Goal: Information Seeking & Learning: Learn about a topic

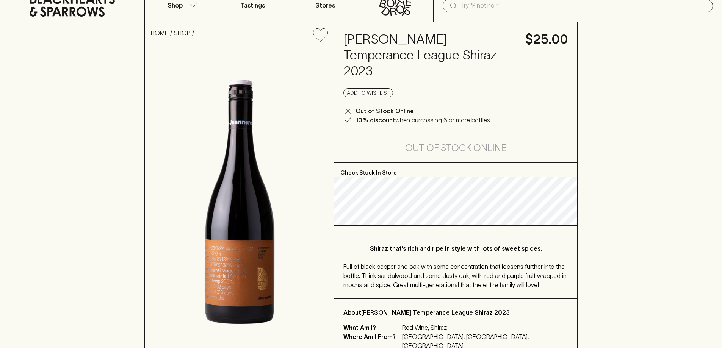
scroll to position [76, 0]
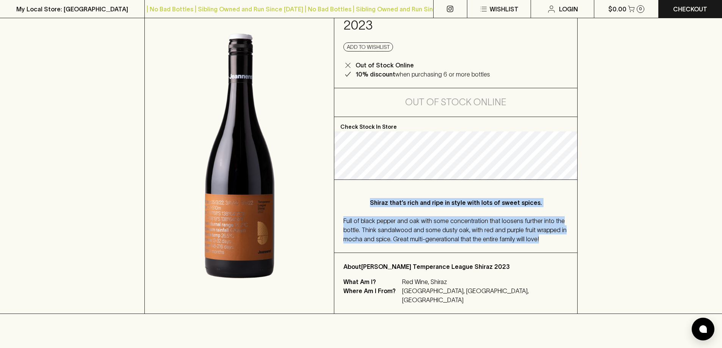
drag, startPoint x: 374, startPoint y: 189, endPoint x: 538, endPoint y: 225, distance: 168.5
click at [536, 226] on div "Shiraz that’s rich and ripe in style with lots of sweet spices. Full of black p…" at bounding box center [455, 216] width 243 height 73
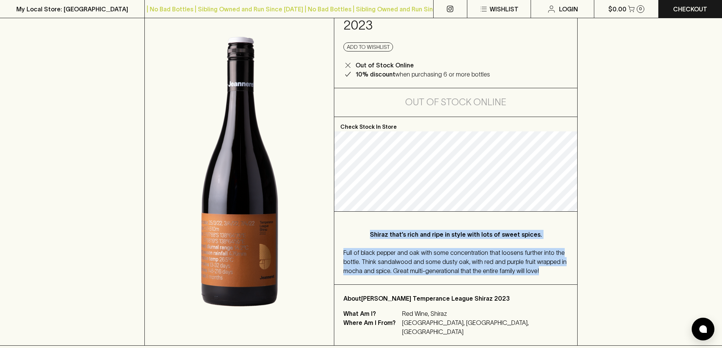
click at [417, 250] on span "Full of black pepper and oak with some concentration that loosens further into …" at bounding box center [455, 262] width 223 height 25
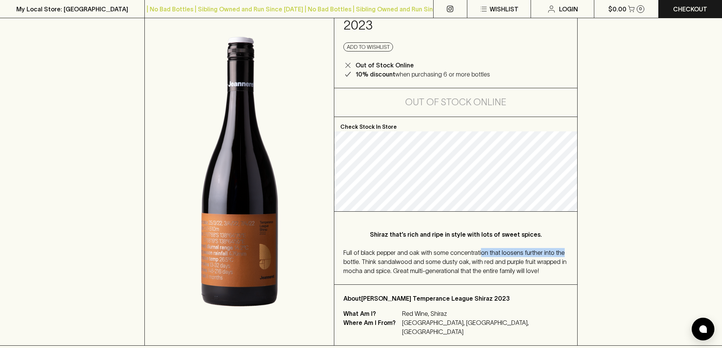
drag, startPoint x: 478, startPoint y: 237, endPoint x: 562, endPoint y: 240, distance: 83.9
click at [562, 248] on div "Full of black pepper and oak with some concentration that loosens further into …" at bounding box center [456, 261] width 225 height 27
click at [564, 248] on div "Full of black pepper and oak with some concentration that loosens further into …" at bounding box center [456, 261] width 225 height 27
drag, startPoint x: 386, startPoint y: 244, endPoint x: 393, endPoint y: 241, distance: 7.6
click at [392, 248] on div "Full of black pepper and oak with some concentration that loosens further into …" at bounding box center [456, 261] width 225 height 27
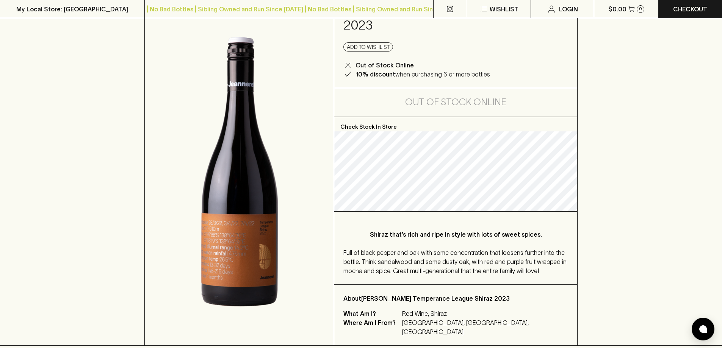
drag, startPoint x: 436, startPoint y: 248, endPoint x: 381, endPoint y: 248, distance: 54.6
click at [435, 250] on span "Full of black pepper and oak with some concentration that loosens further into …" at bounding box center [455, 262] width 223 height 25
drag, startPoint x: 384, startPoint y: 246, endPoint x: 542, endPoint y: 267, distance: 159.1
click at [418, 250] on div "Full of black pepper and oak with some concentration that loosens further into …" at bounding box center [456, 261] width 225 height 27
drag, startPoint x: 477, startPoint y: 247, endPoint x: 519, endPoint y: 243, distance: 42.6
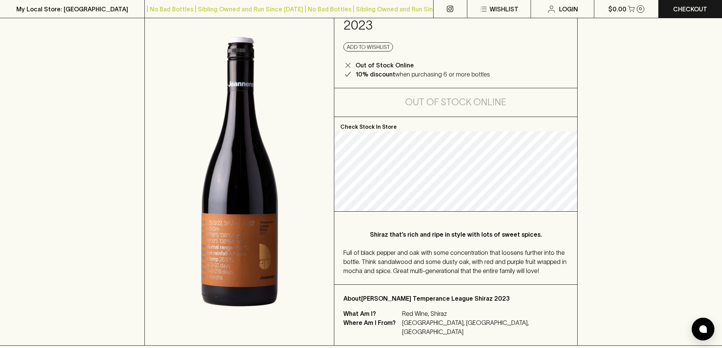
click at [477, 250] on span "Full of black pepper and oak with some concentration that loosens further into …" at bounding box center [455, 262] width 223 height 25
drag, startPoint x: 519, startPoint y: 243, endPoint x: 553, endPoint y: 251, distance: 34.9
click at [531, 250] on span "Full of black pepper and oak with some concentration that loosens further into …" at bounding box center [455, 262] width 223 height 25
drag, startPoint x: 405, startPoint y: 248, endPoint x: 483, endPoint y: 256, distance: 78.1
click at [474, 255] on div "Full of black pepper and oak with some concentration that loosens further into …" at bounding box center [456, 261] width 225 height 27
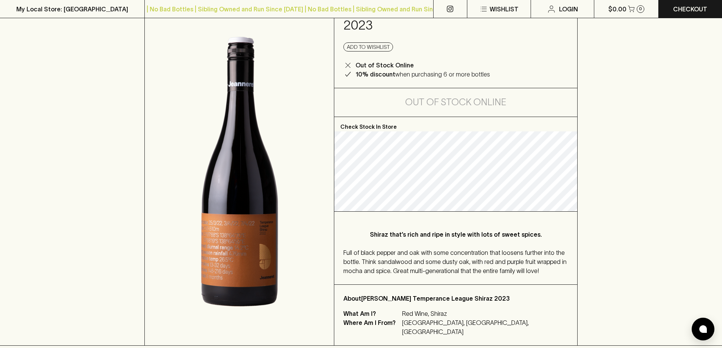
click at [540, 260] on div "Shiraz that’s rich and ripe in style with lots of sweet spices. Full of black p…" at bounding box center [455, 248] width 243 height 73
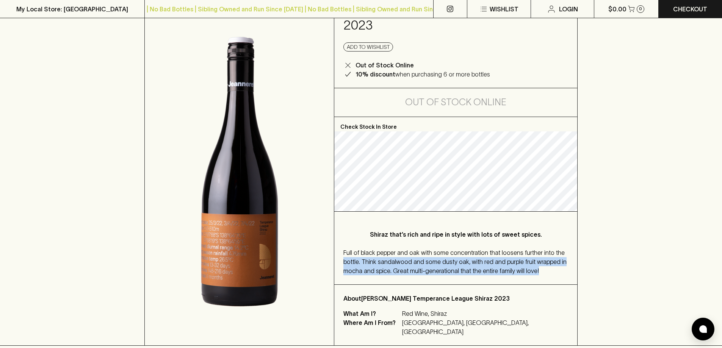
drag, startPoint x: 530, startPoint y: 264, endPoint x: 341, endPoint y: 246, distance: 189.3
click at [341, 246] on div "Shiraz that’s rich and ripe in style with lots of sweet spices. Full of black p…" at bounding box center [455, 248] width 243 height 73
click at [414, 250] on span "Full of black pepper and oak with some concentration that loosens further into …" at bounding box center [455, 262] width 223 height 25
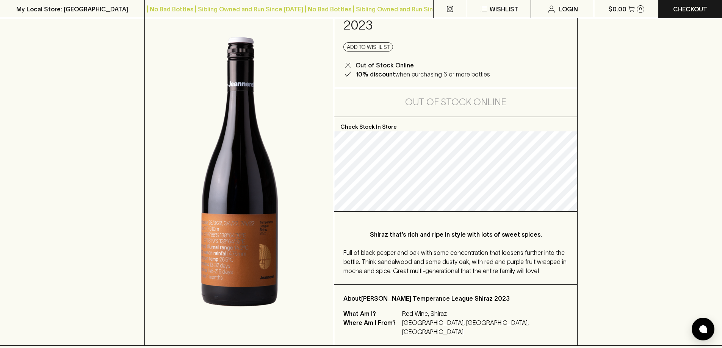
click at [486, 230] on div "Shiraz that’s rich and ripe in style with lots of sweet spices. Full of black p…" at bounding box center [455, 248] width 243 height 73
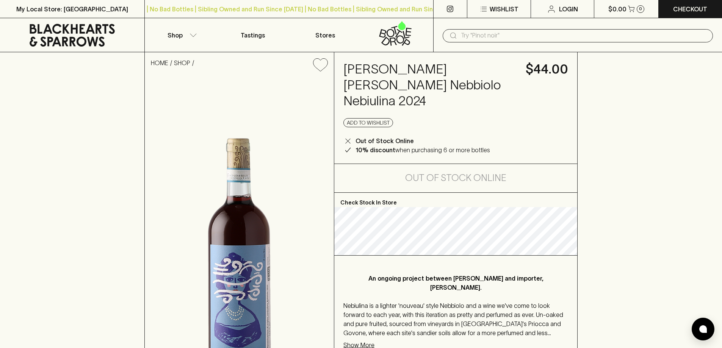
scroll to position [152, 0]
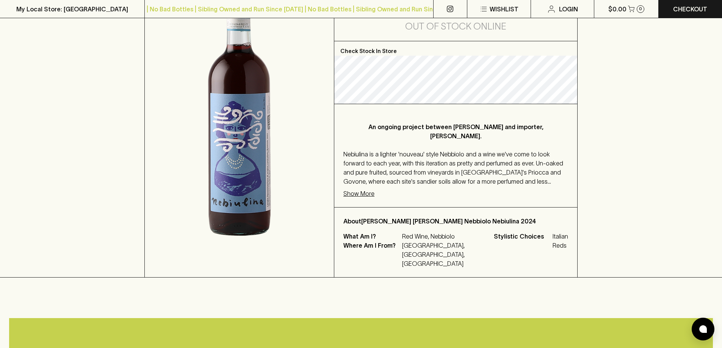
click at [398, 151] on span "Nebiulina is a lighter 'nouveau' style Nebbiolo and a wine we've come to look f…" at bounding box center [454, 172] width 220 height 43
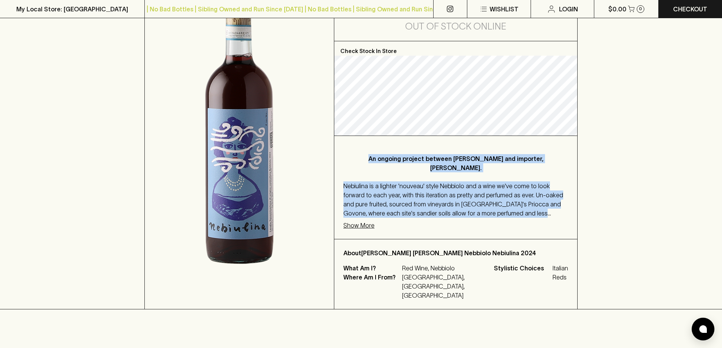
drag, startPoint x: 374, startPoint y: 130, endPoint x: 570, endPoint y: 196, distance: 206.7
click at [570, 196] on div "An ongoing project between [PERSON_NAME] and importer, [PERSON_NAME]. Nebiulina…" at bounding box center [455, 187] width 243 height 103
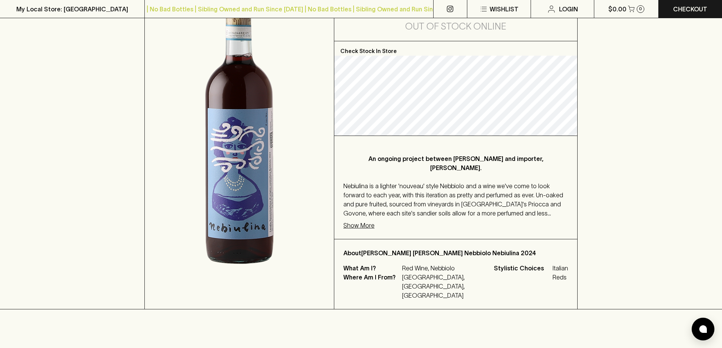
click at [354, 221] on p "Show More" at bounding box center [359, 225] width 31 height 9
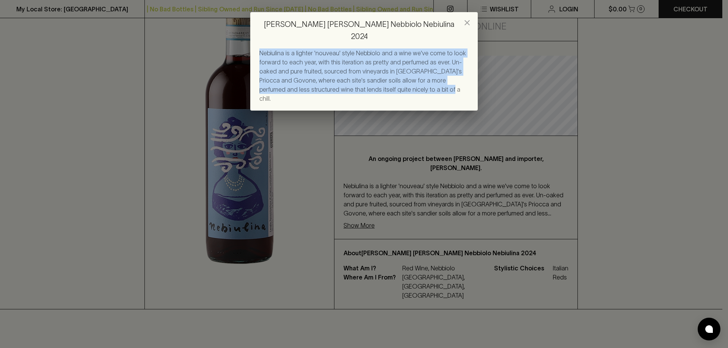
drag, startPoint x: 288, startPoint y: 48, endPoint x: 449, endPoint y: 85, distance: 165.3
click at [449, 85] on div "Nebiulina is a lighter 'nouveau' style Nebbiolo and a wine we've come to look f…" at bounding box center [364, 80] width 228 height 62
click at [437, 72] on div "Nebiulina is a lighter 'nouveau' style Nebbiolo and a wine we've come to look f…" at bounding box center [363, 76] width 209 height 55
drag, startPoint x: 437, startPoint y: 72, endPoint x: 264, endPoint y: 41, distance: 175.6
click at [264, 49] on div "Nebiulina is a lighter 'nouveau' style Nebbiolo and a wine we've come to look f…" at bounding box center [363, 76] width 209 height 55
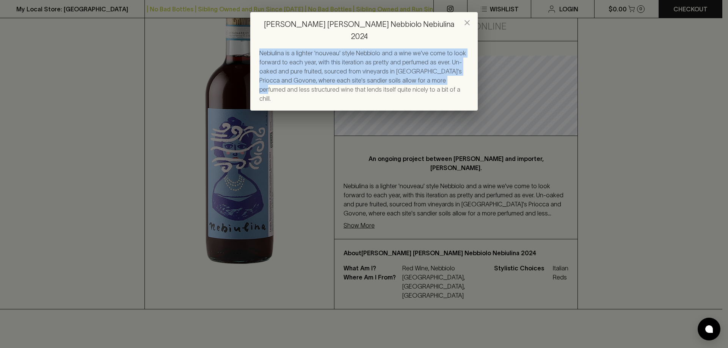
click at [263, 50] on span "Nebiulina is a lighter 'nouveau' style Nebbiolo and a wine we've come to look f…" at bounding box center [362, 76] width 207 height 52
drag, startPoint x: 263, startPoint y: 41, endPoint x: 438, endPoint y: 77, distance: 178.5
click at [438, 77] on div "Nebiulina is a lighter 'nouveau' style Nebbiolo and a wine we've come to look f…" at bounding box center [363, 76] width 209 height 55
click at [438, 78] on div "Nebiulina is a lighter 'nouveau' style Nebbiolo and a wine we've come to look f…" at bounding box center [363, 76] width 209 height 55
drag, startPoint x: 438, startPoint y: 78, endPoint x: 275, endPoint y: 42, distance: 166.8
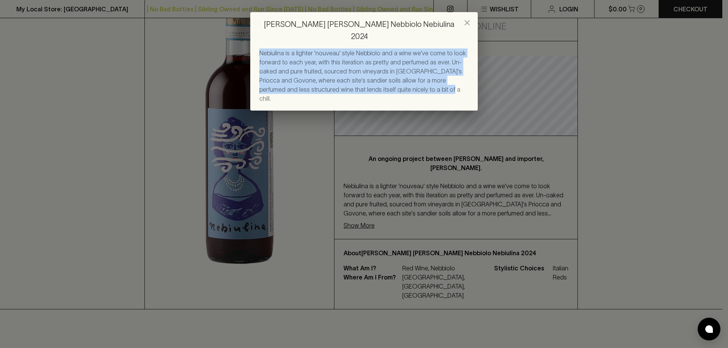
click at [275, 49] on div "Nebiulina is a lighter 'nouveau' style Nebbiolo and a wine we've come to look f…" at bounding box center [363, 76] width 209 height 55
click at [275, 50] on span "Nebiulina is a lighter 'nouveau' style Nebbiolo and a wine we've come to look f…" at bounding box center [362, 76] width 207 height 52
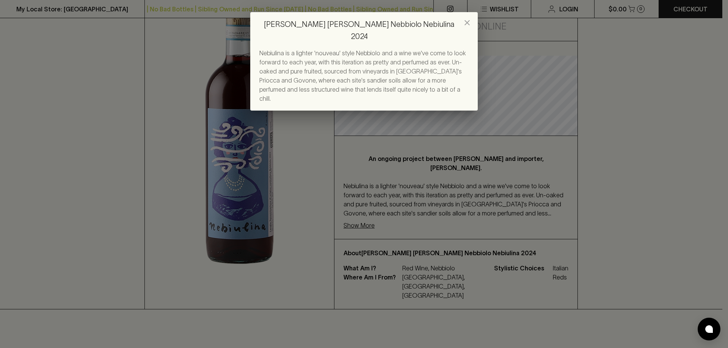
click at [470, 28] on button "close" at bounding box center [467, 22] width 15 height 15
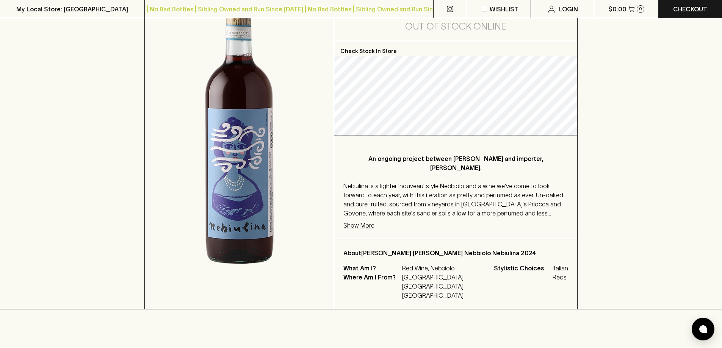
scroll to position [0, 0]
